Goal: Transaction & Acquisition: Purchase product/service

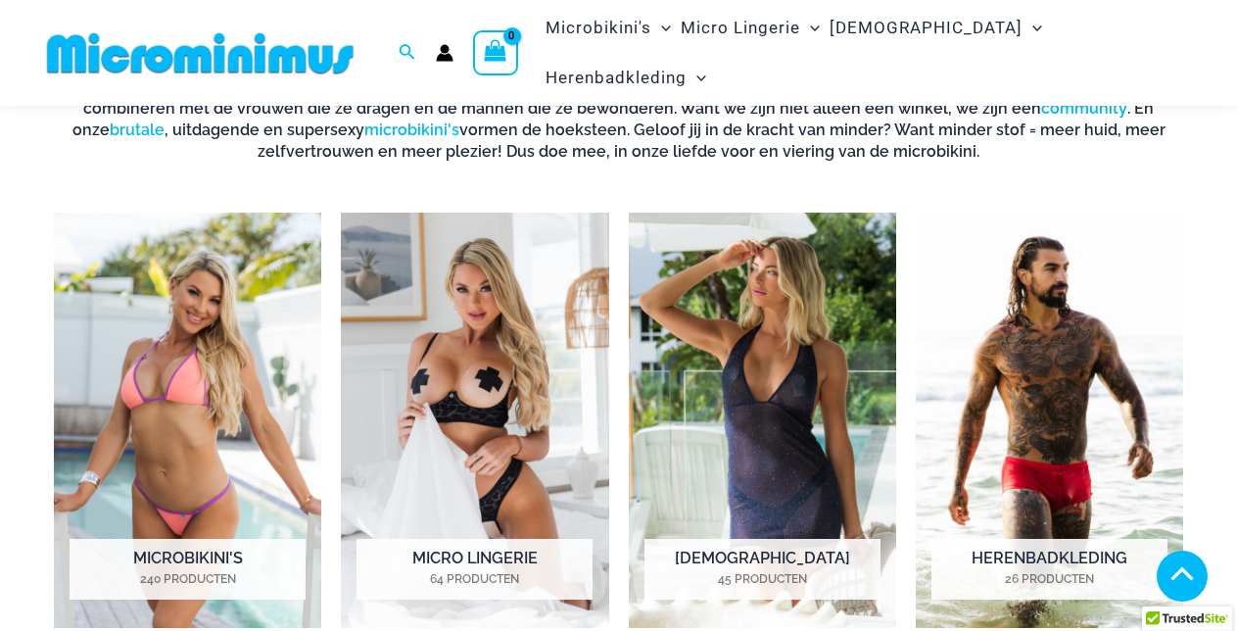
scroll to position [870, 0]
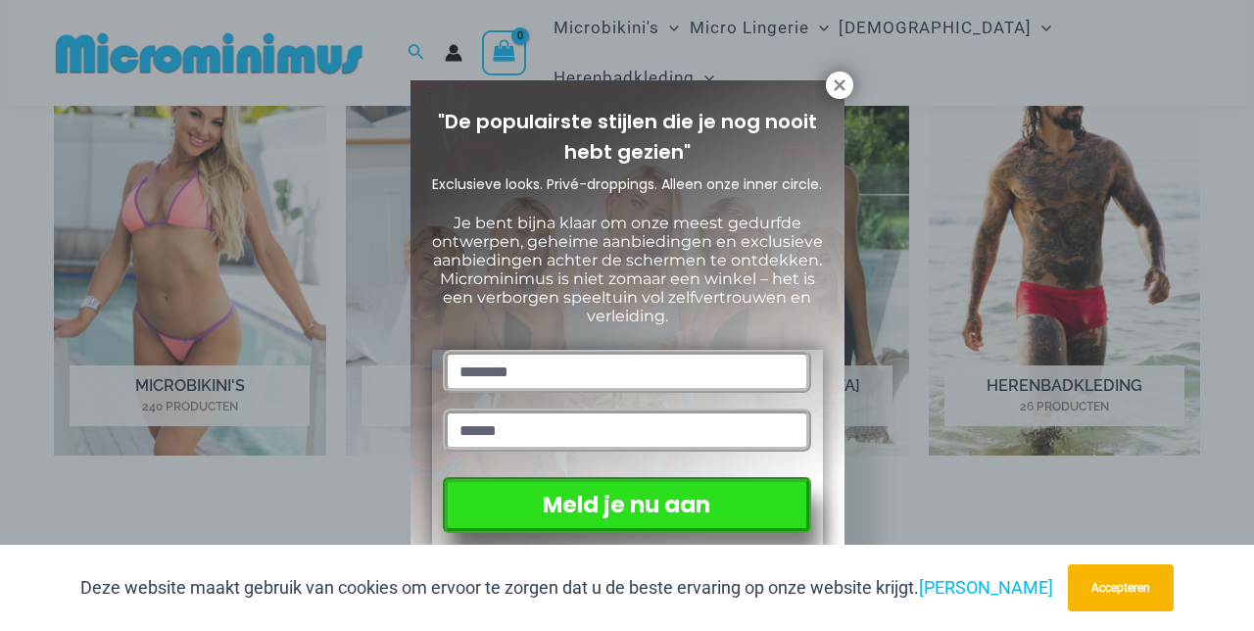
click at [457, 382] on input "text" at bounding box center [626, 371] width 367 height 43
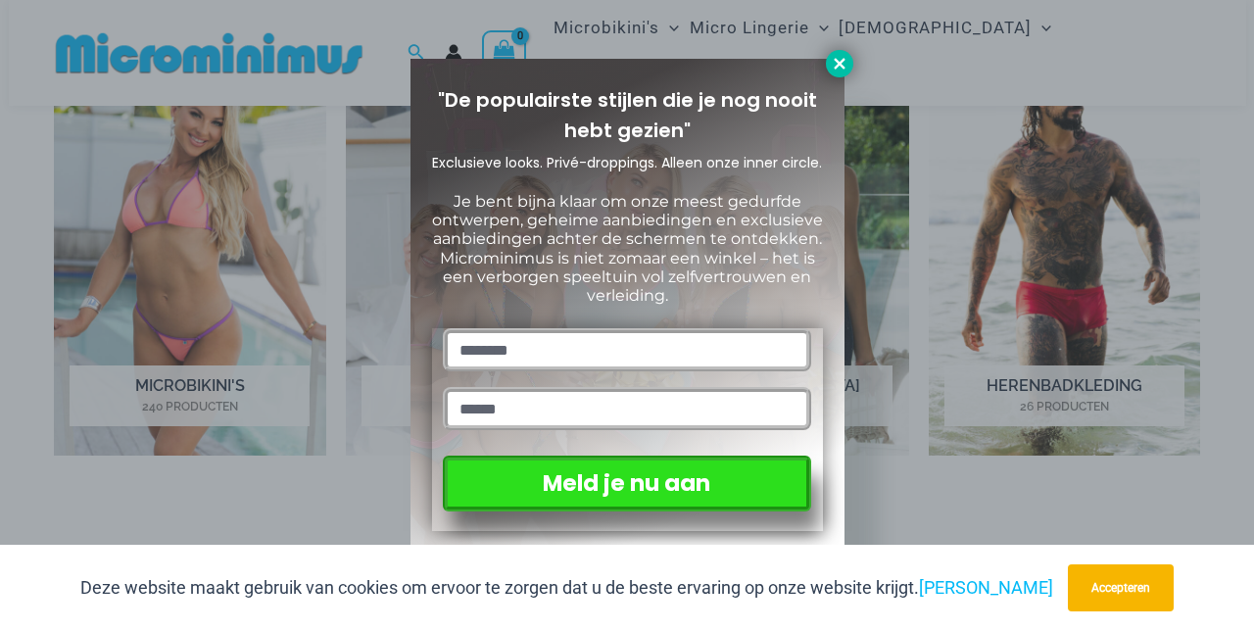
click at [836, 59] on icon at bounding box center [839, 63] width 11 height 11
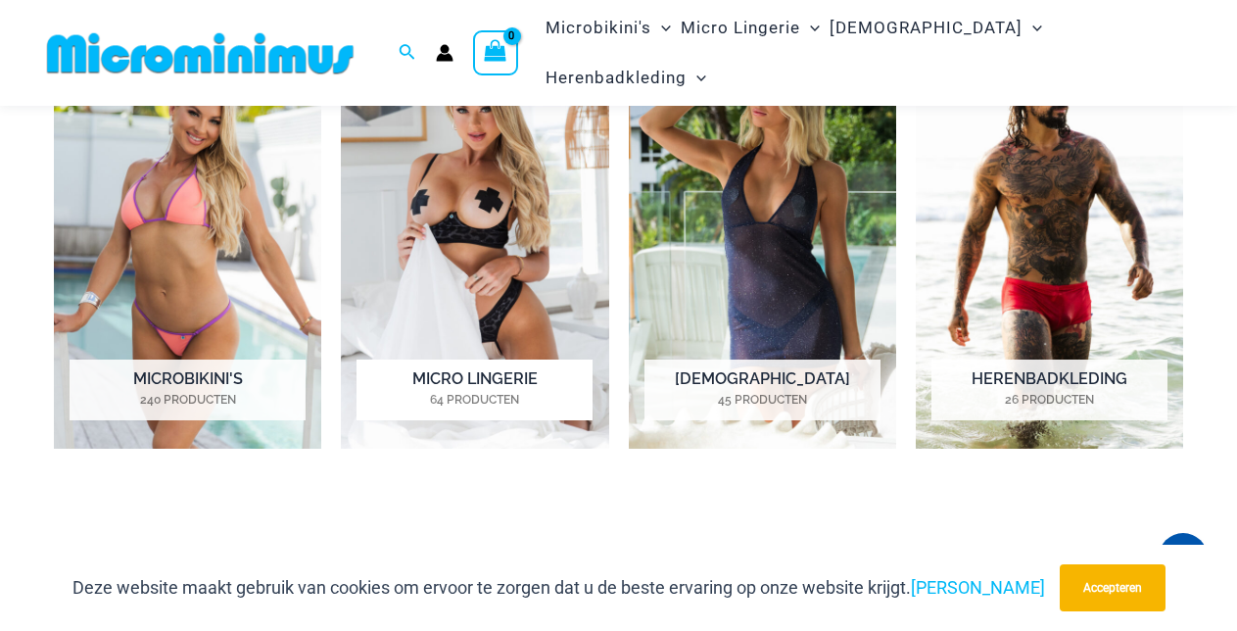
click at [461, 380] on font "Micro Lingerie" at bounding box center [474, 378] width 125 height 19
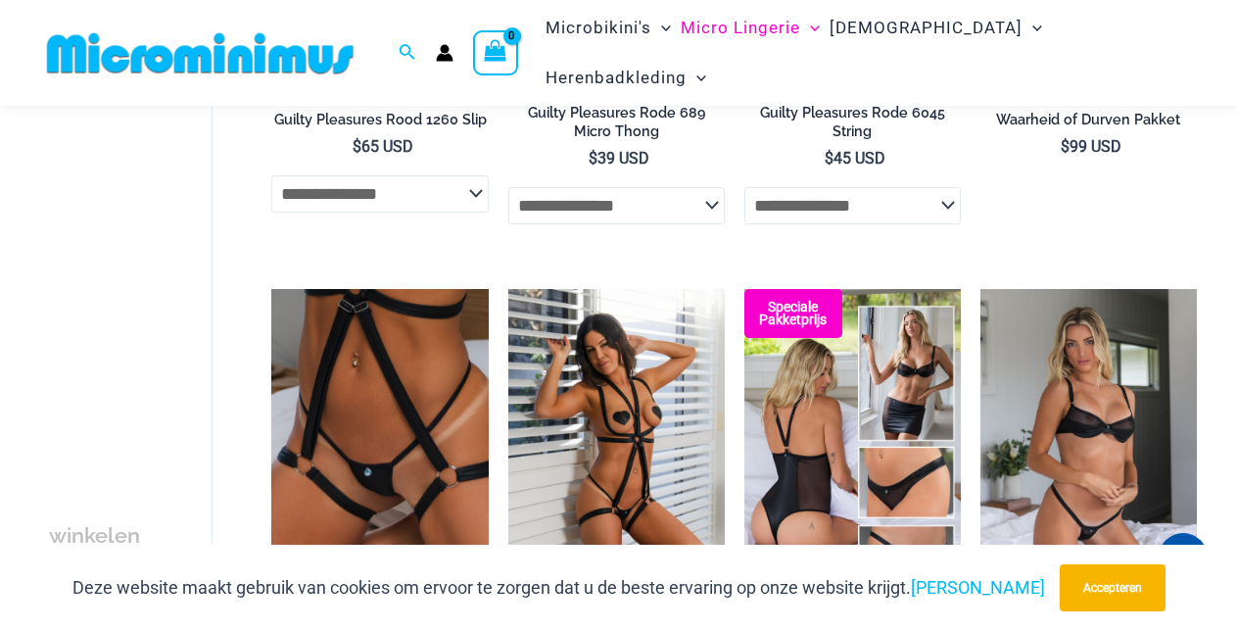
scroll to position [1217, 0]
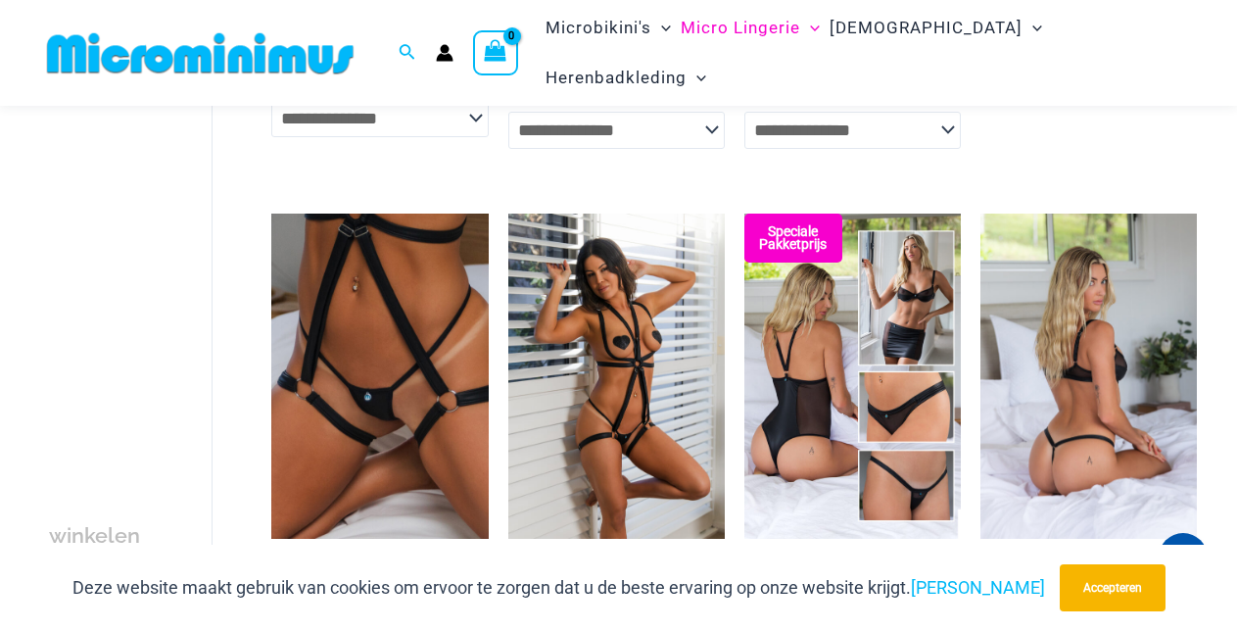
click at [1106, 473] on img at bounding box center [1089, 376] width 217 height 325
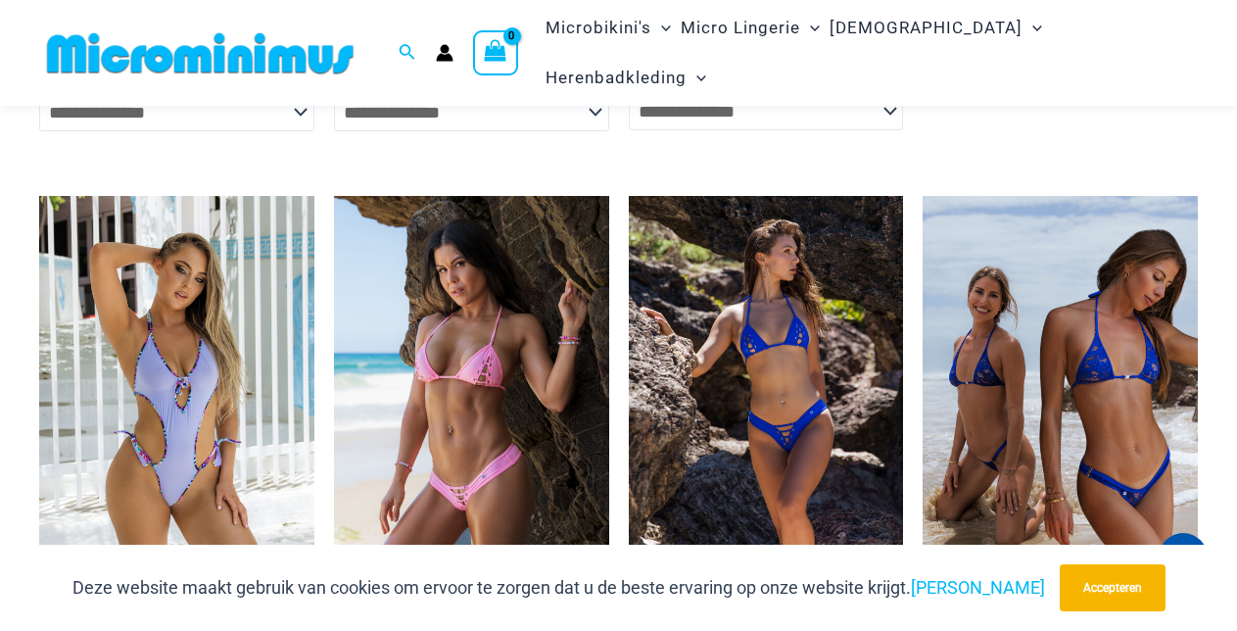
scroll to position [5060, 0]
